Goal: Task Accomplishment & Management: Use online tool/utility

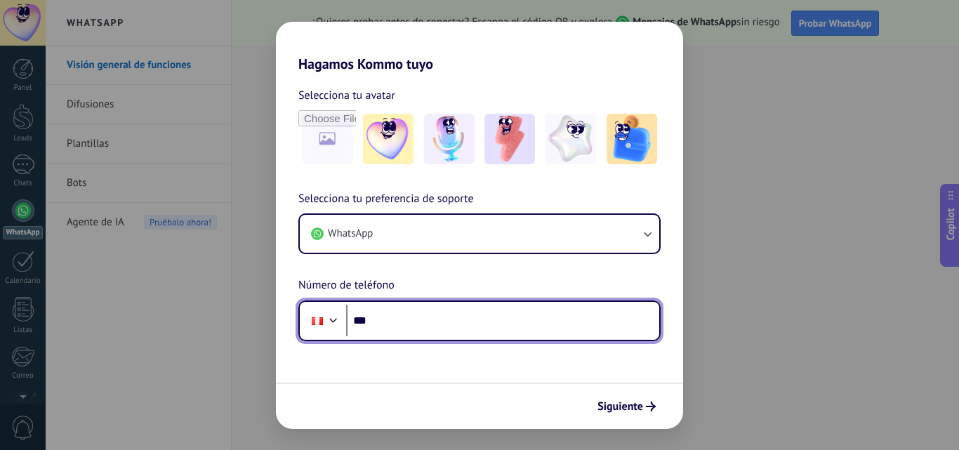
click at [432, 322] on input "***" at bounding box center [502, 321] width 313 height 32
type input "**********"
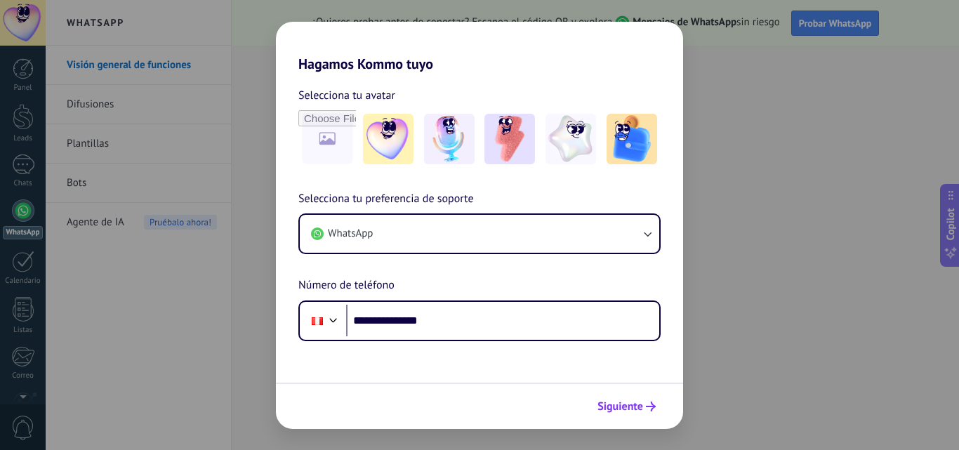
click at [644, 410] on span "Siguiente" at bounding box center [627, 407] width 58 height 10
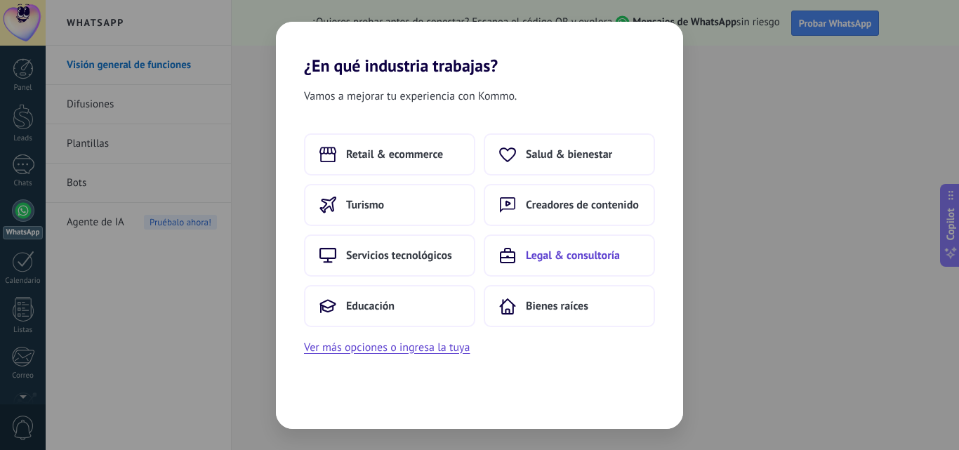
click at [565, 262] on span "Legal & consultoría" at bounding box center [573, 256] width 94 height 14
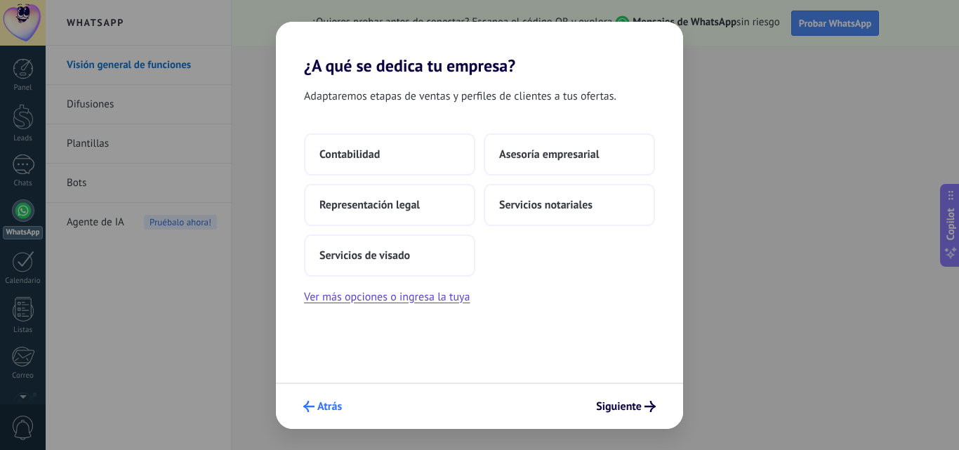
click at [324, 406] on span "Atrás" at bounding box center [329, 407] width 25 height 10
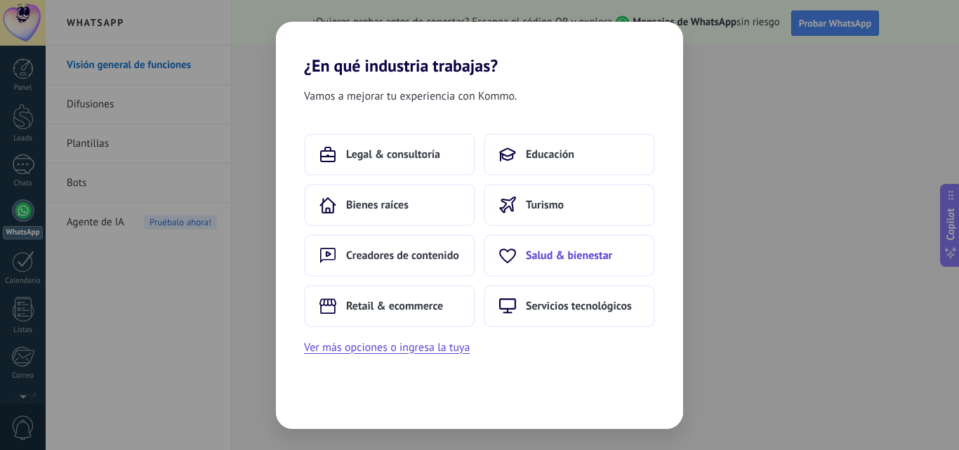
click at [569, 268] on button "Salud & bienestar" at bounding box center [569, 256] width 171 height 42
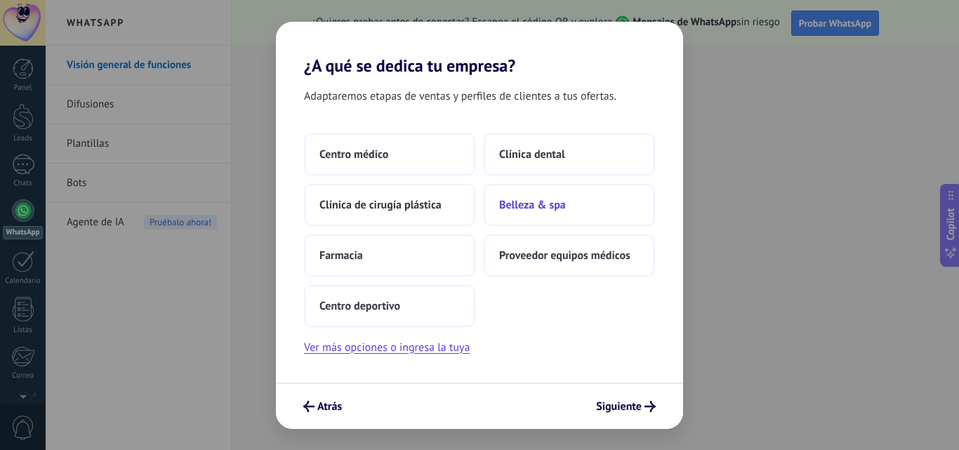
click at [558, 212] on button "Belleza & spa" at bounding box center [569, 205] width 171 height 42
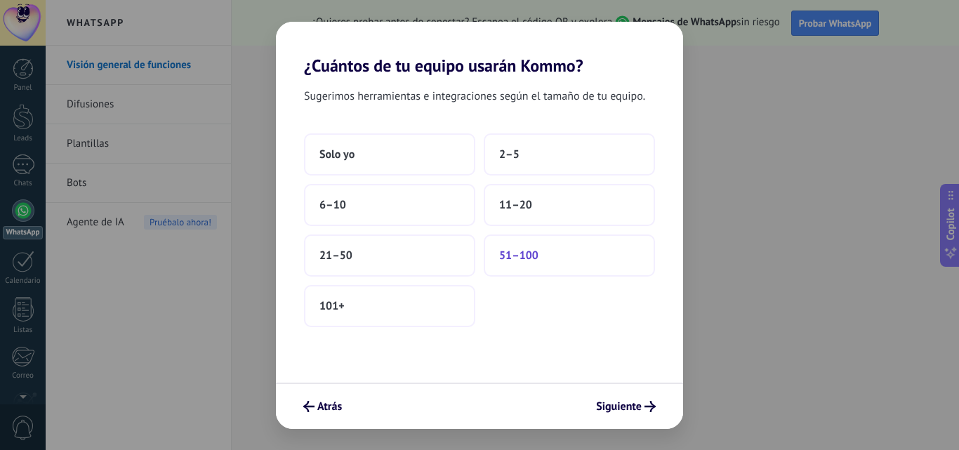
click at [525, 263] on button "51–100" at bounding box center [569, 256] width 171 height 42
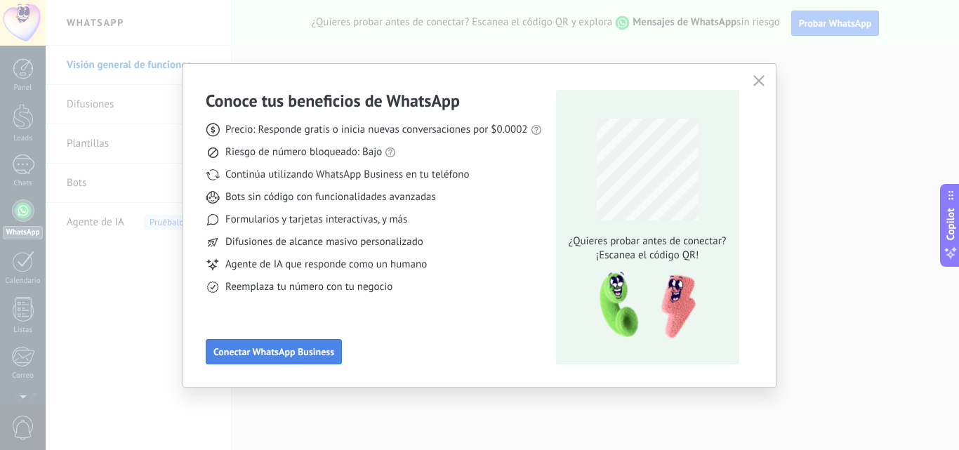
click at [313, 353] on span "Conectar WhatsApp Business" at bounding box center [274, 352] width 121 height 10
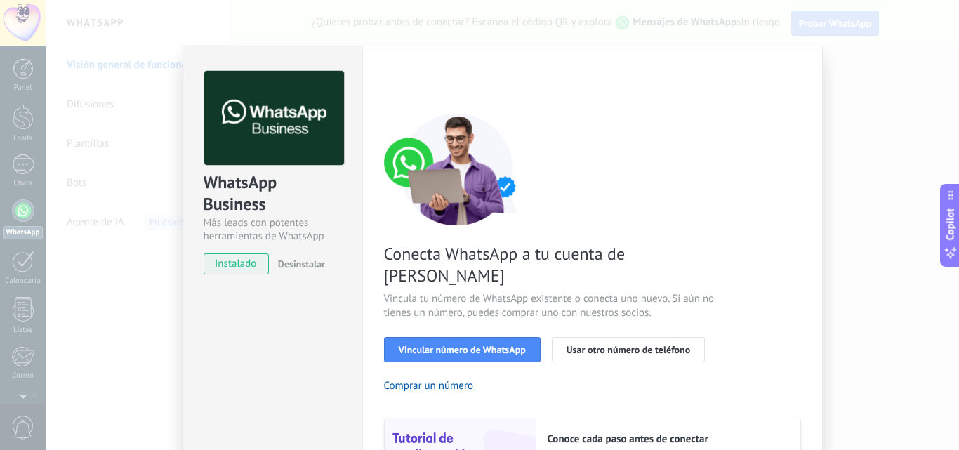
click at [244, 263] on span "instalado" at bounding box center [236, 264] width 64 height 21
click at [241, 268] on span "instalado" at bounding box center [236, 264] width 64 height 21
click at [436, 337] on button "Vincular número de WhatsApp" at bounding box center [462, 349] width 157 height 25
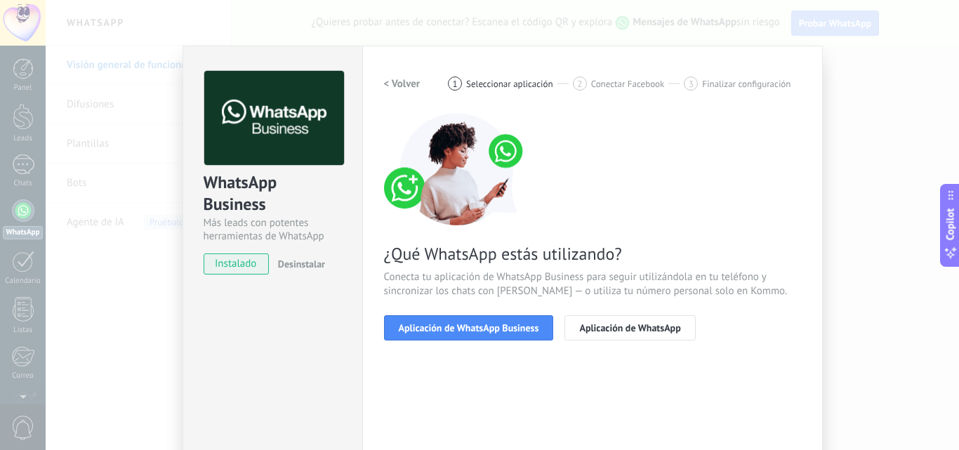
click at [436, 335] on button "Aplicación de WhatsApp Business" at bounding box center [469, 327] width 170 height 25
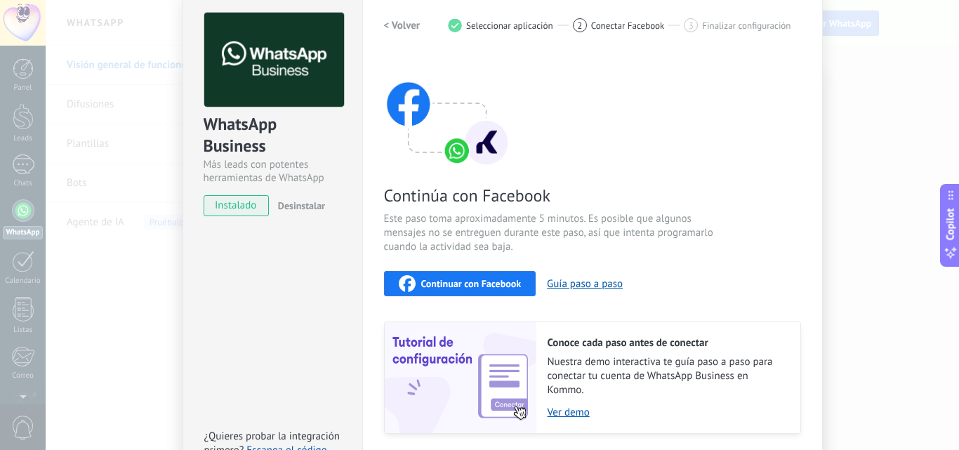
scroll to position [157, 0]
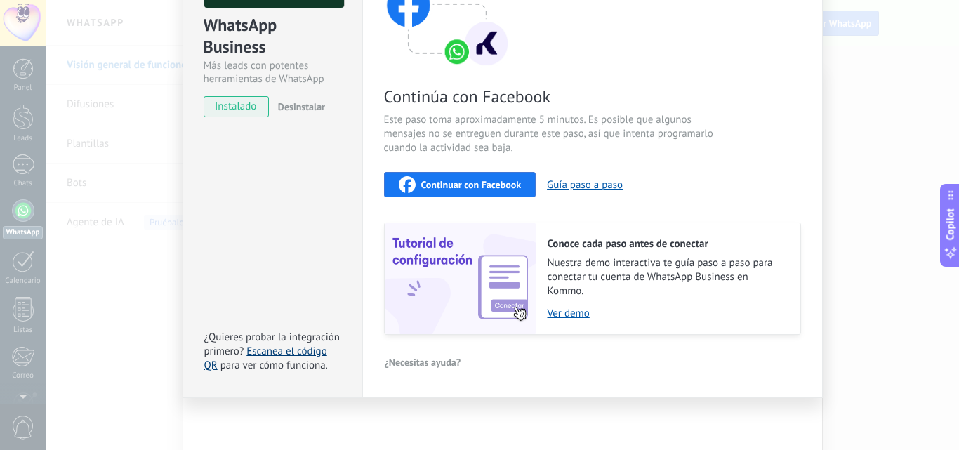
click at [297, 348] on link "Escanea el código QR" at bounding box center [265, 358] width 123 height 27
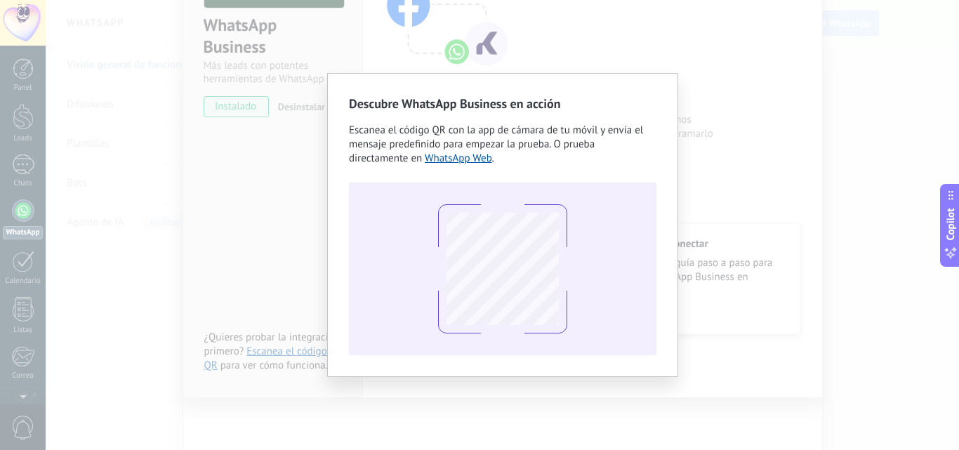
click at [773, 105] on div "Descubre WhatsApp Business en acción Escanea el código QR con la app [PERSON_NA…" at bounding box center [503, 225] width 914 height 450
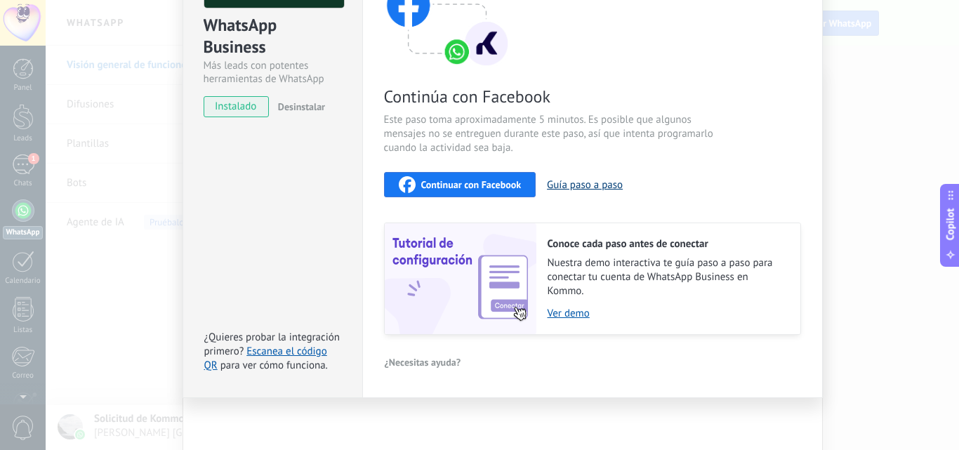
click at [612, 187] on button "Guía paso a paso" at bounding box center [585, 184] width 76 height 13
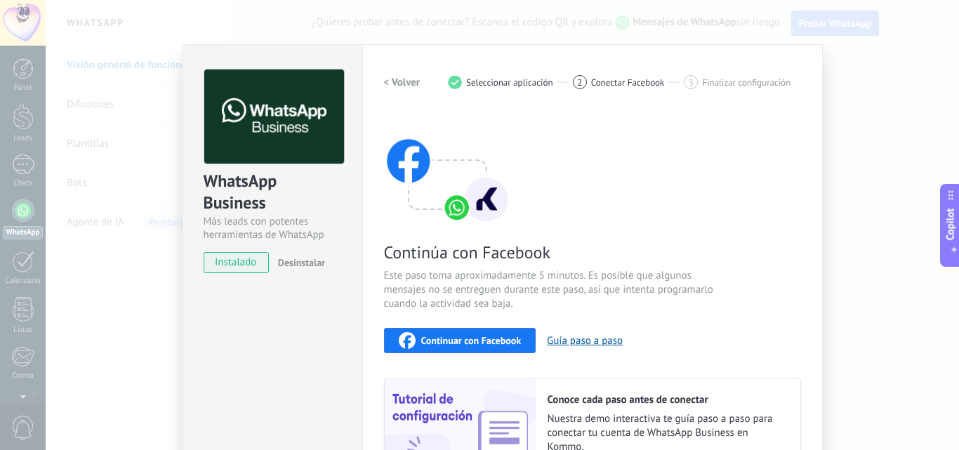
scroll to position [0, 0]
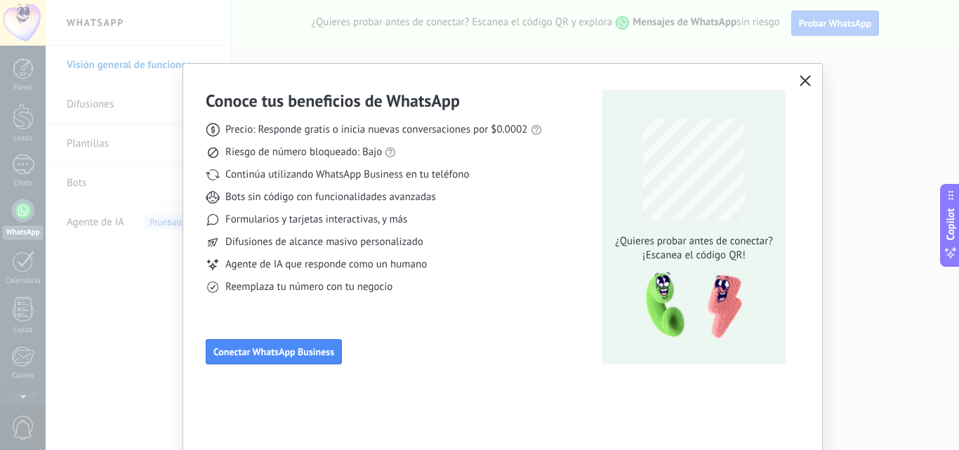
click at [808, 77] on use "button" at bounding box center [806, 80] width 11 height 11
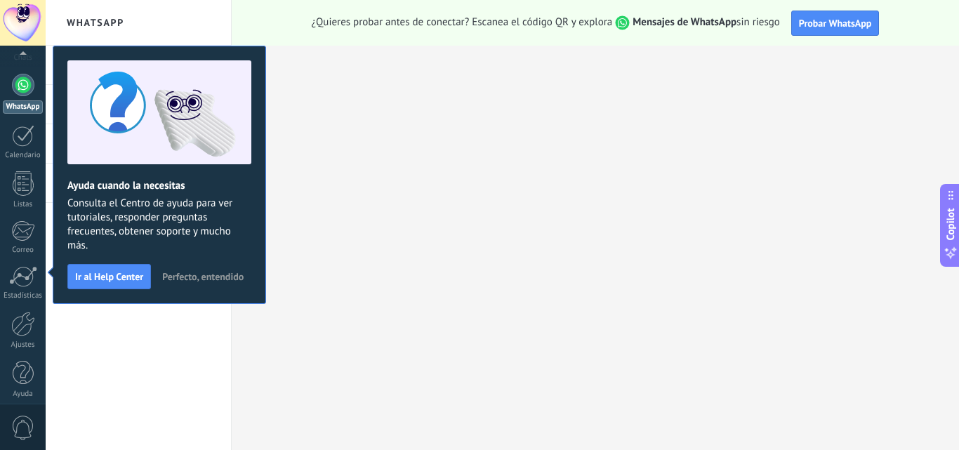
scroll to position [134, 0]
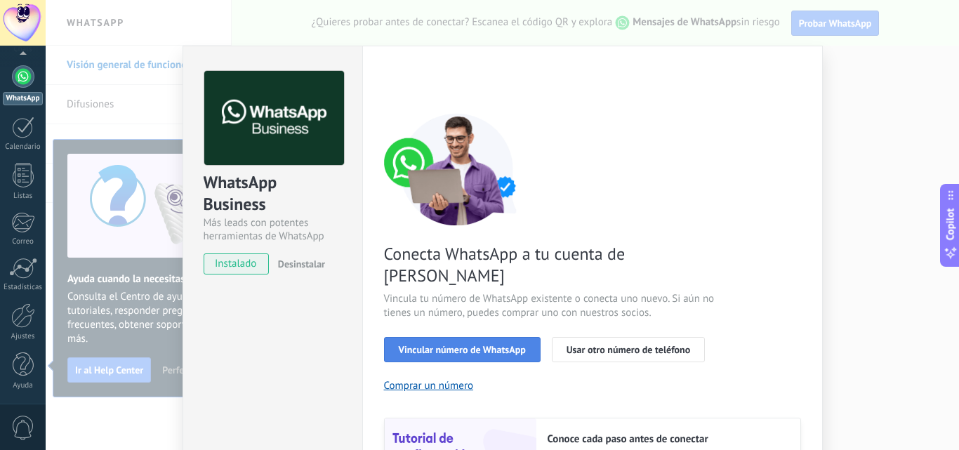
click at [526, 337] on button "Vincular número de WhatsApp" at bounding box center [462, 349] width 157 height 25
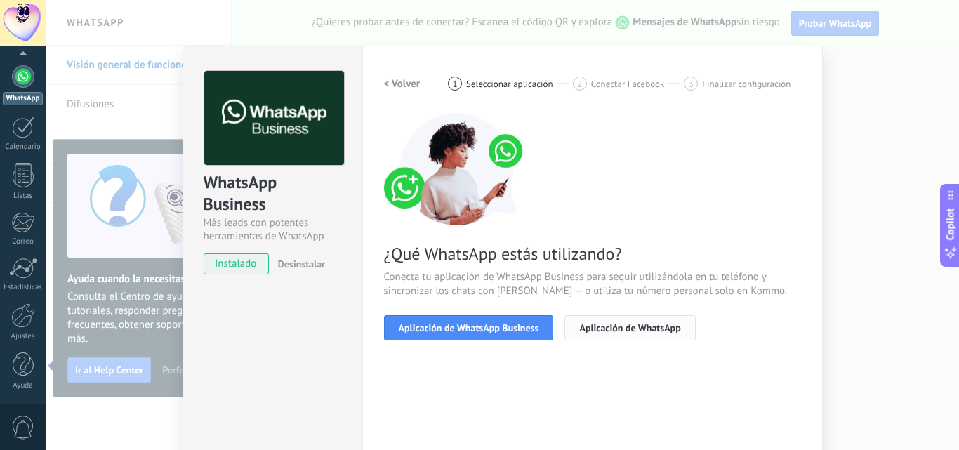
click at [675, 328] on span "Aplicación de WhatsApp" at bounding box center [629, 328] width 101 height 10
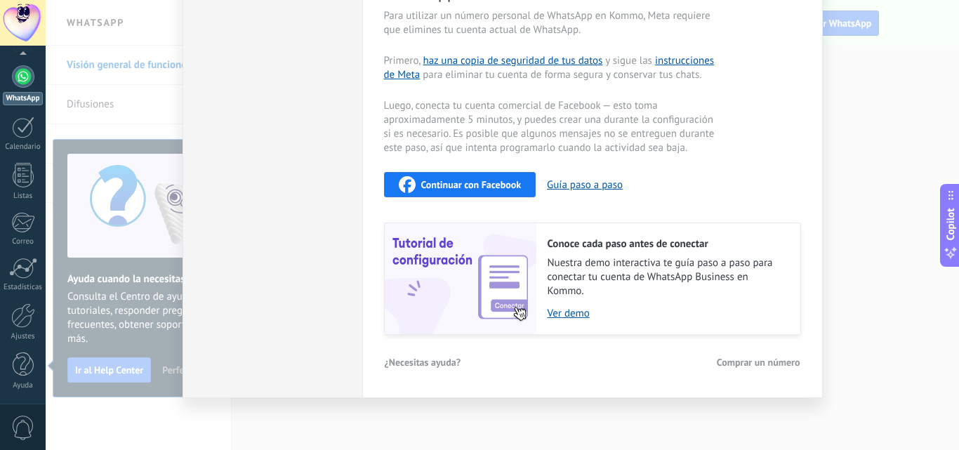
scroll to position [0, 0]
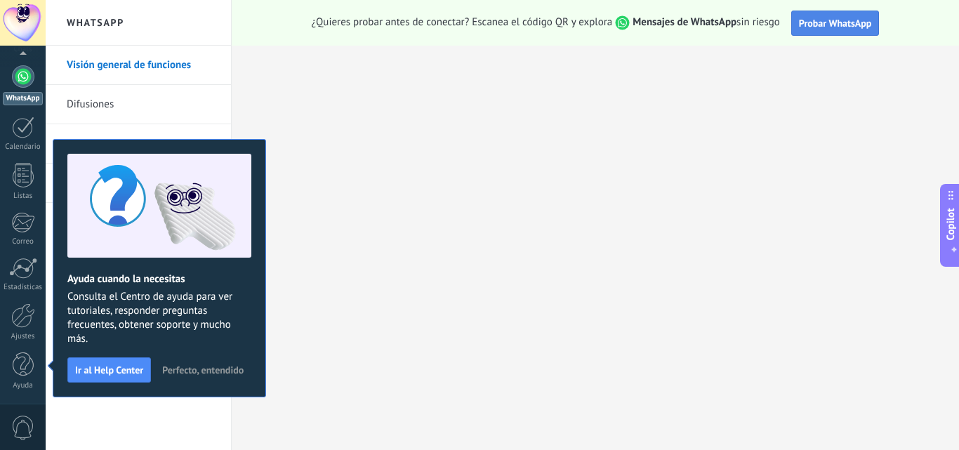
click at [853, 30] on button "Probar WhatsApp" at bounding box center [836, 23] width 88 height 25
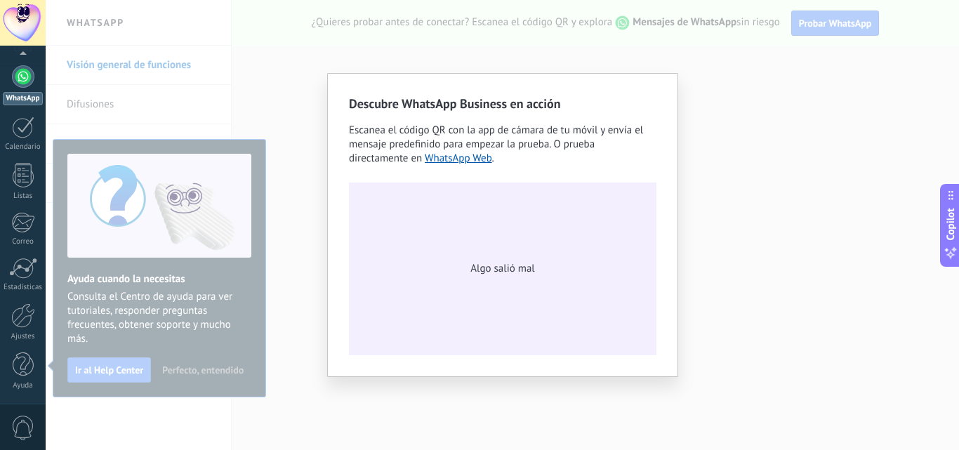
click at [760, 169] on div "Descubre WhatsApp Business en acción Escanea el código QR con la app [PERSON_NA…" at bounding box center [503, 225] width 914 height 450
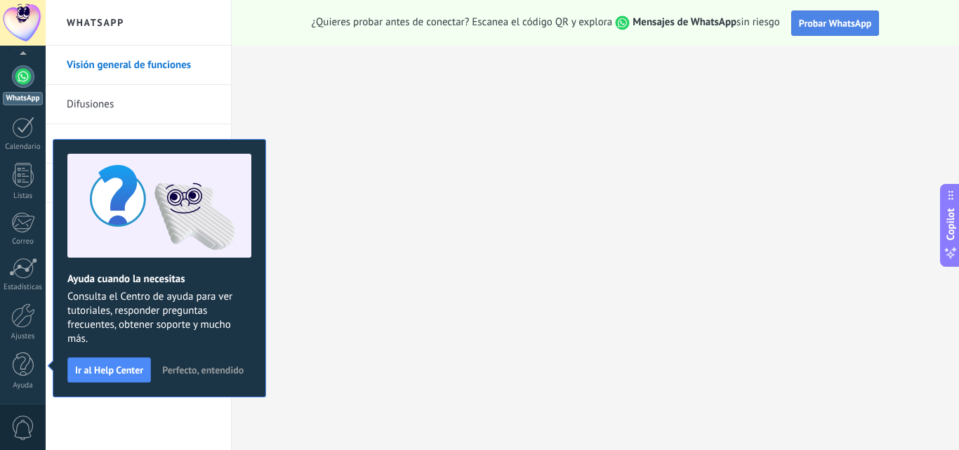
click at [825, 25] on span "Probar WhatsApp" at bounding box center [835, 23] width 73 height 13
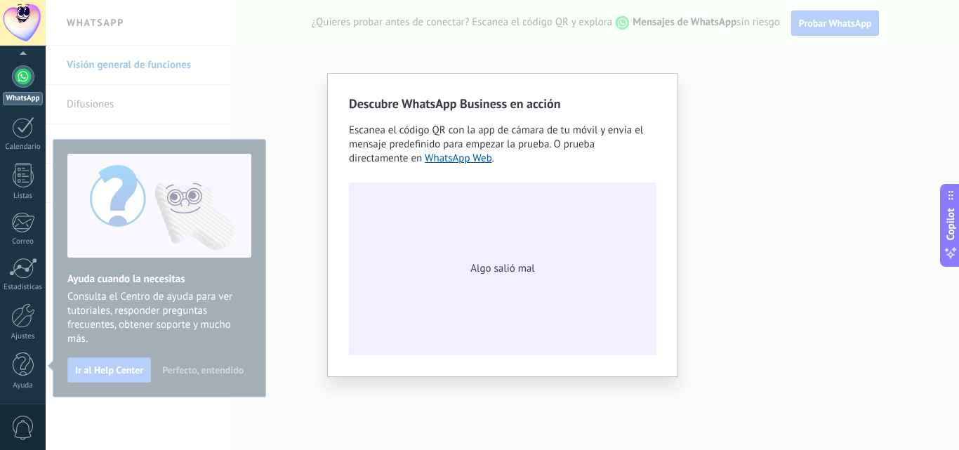
drag, startPoint x: 657, startPoint y: 129, endPoint x: 669, endPoint y: 133, distance: 12.0
click at [659, 129] on div "Descubre WhatsApp Business en acción Escanea el código QR con la app [PERSON_NA…" at bounding box center [502, 225] width 351 height 304
click at [778, 152] on div "Descubre WhatsApp Business en acción Escanea el código QR con la app [PERSON_NA…" at bounding box center [503, 225] width 914 height 450
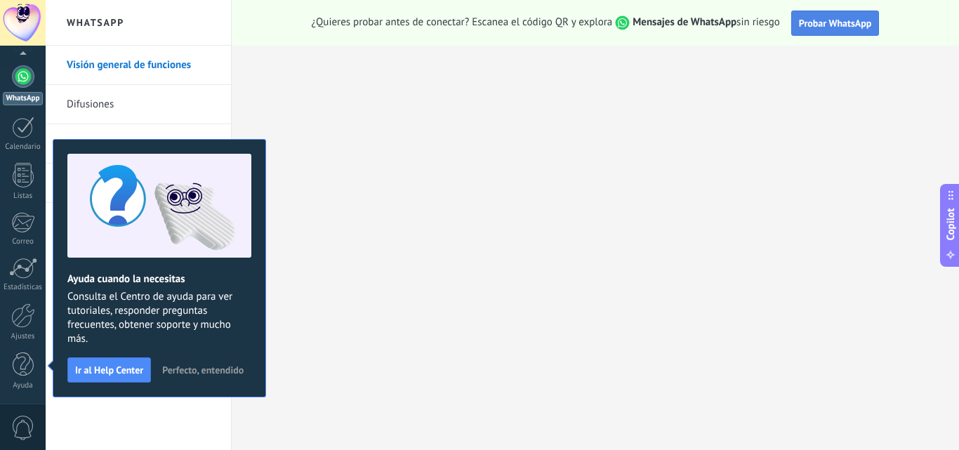
click at [843, 13] on button "Probar WhatsApp" at bounding box center [836, 23] width 88 height 25
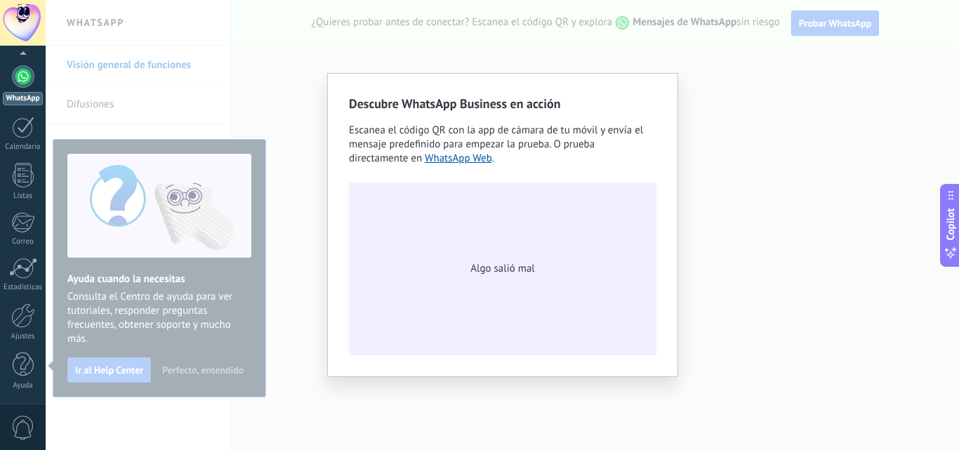
click at [526, 275] on span "Algo salió mal" at bounding box center [503, 269] width 64 height 14
click at [478, 159] on link "WhatsApp Web" at bounding box center [458, 158] width 67 height 13
click at [453, 155] on link "WhatsApp Web" at bounding box center [458, 158] width 67 height 13
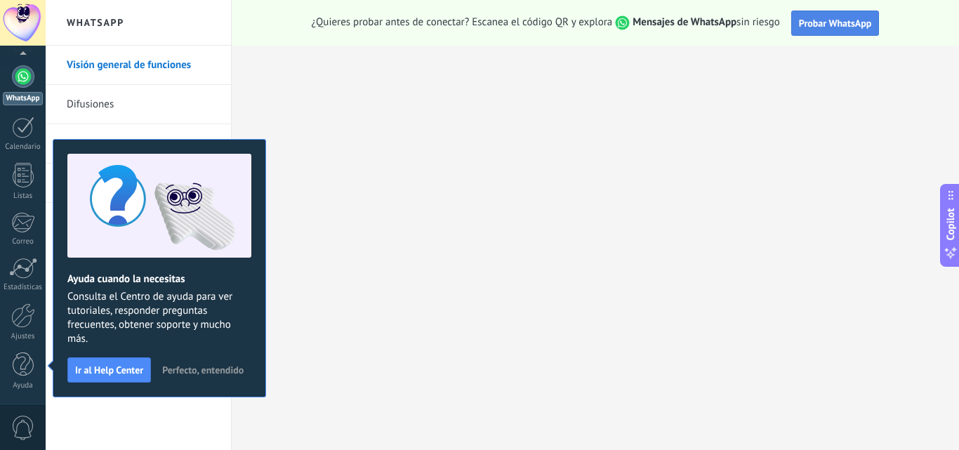
click at [839, 27] on span "Probar WhatsApp" at bounding box center [835, 23] width 73 height 13
